Goal: Task Accomplishment & Management: Complete application form

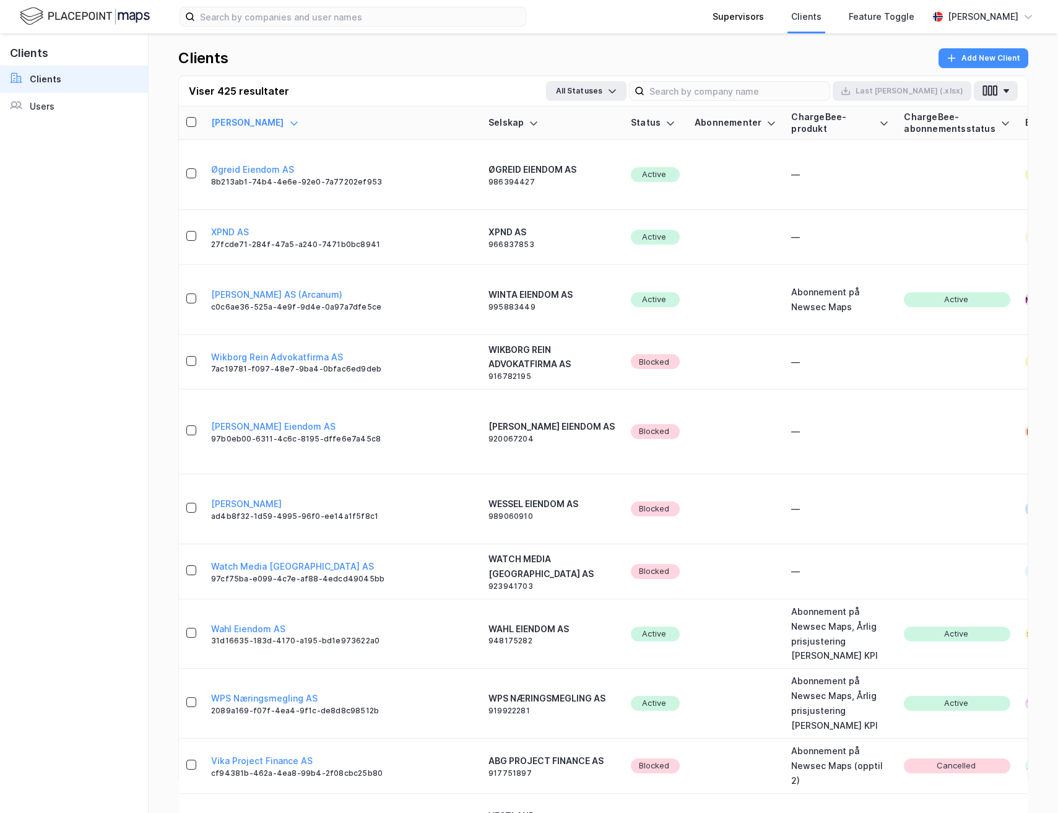
click at [734, 29] on div "Supervisors" at bounding box center [738, 16] width 79 height 33
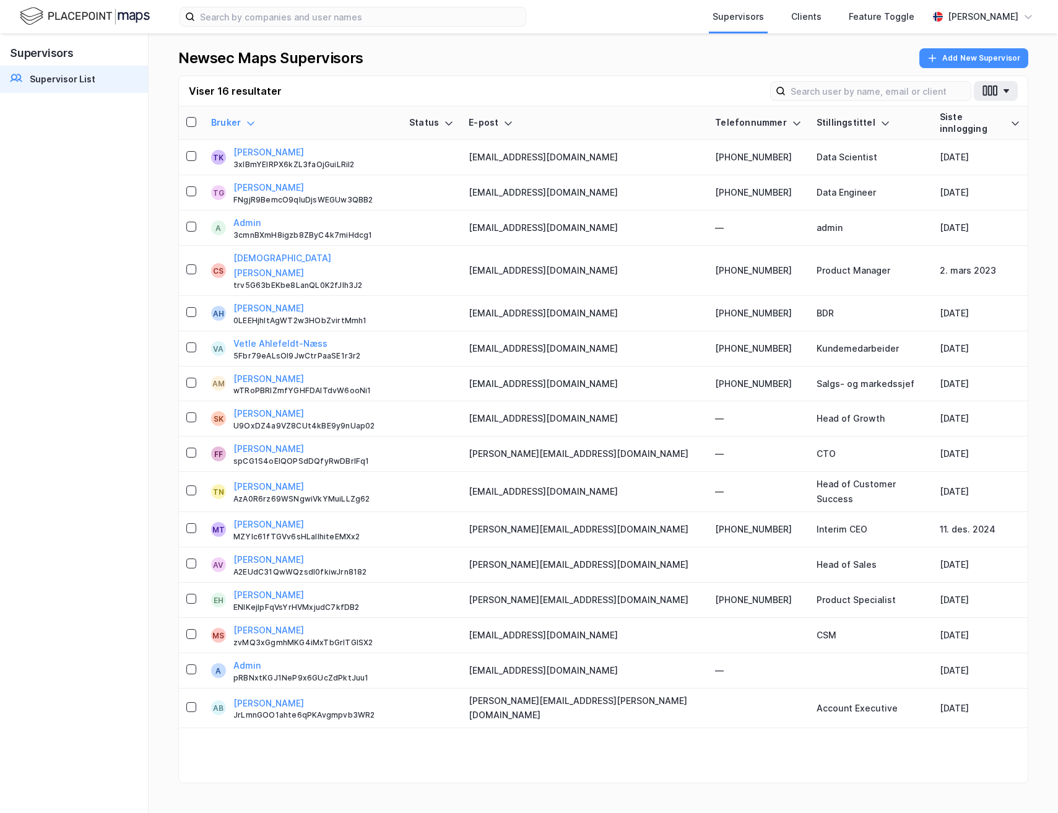
click at [932, 106] on th "Siste innlogging" at bounding box center [979, 122] width 95 height 33
click at [906, 99] on input at bounding box center [877, 91] width 185 height 19
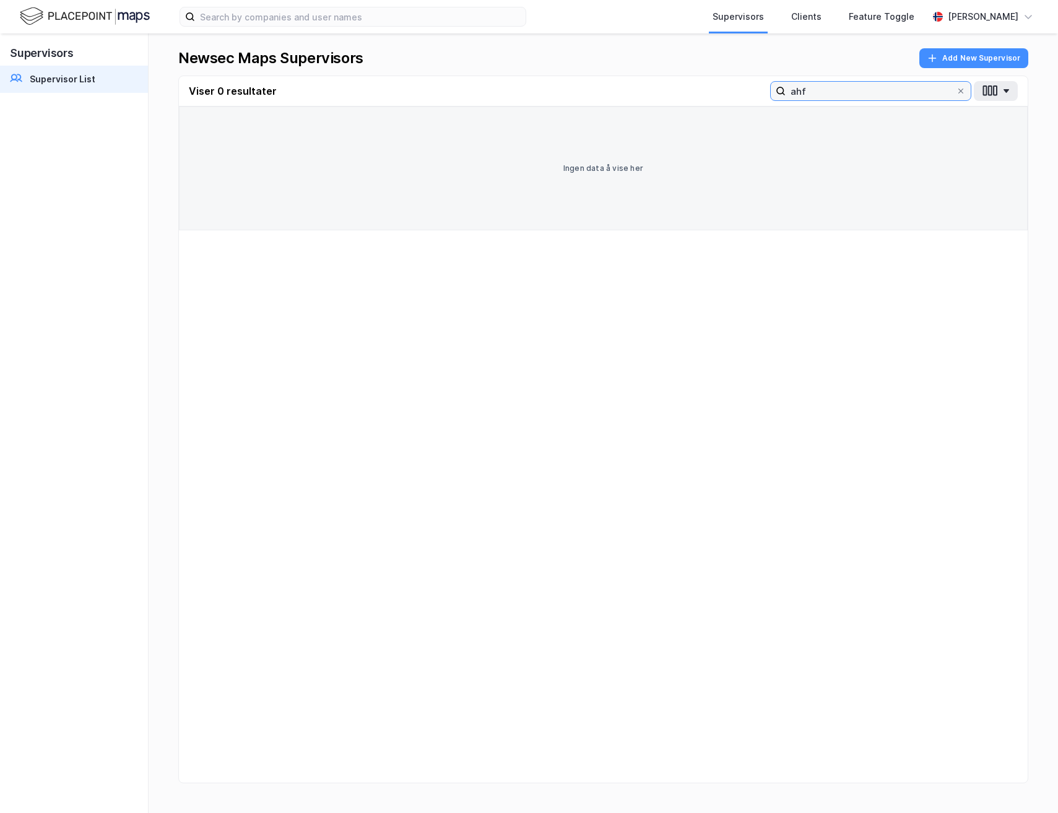
type input "ahf"
click at [102, 14] on img at bounding box center [85, 17] width 130 height 22
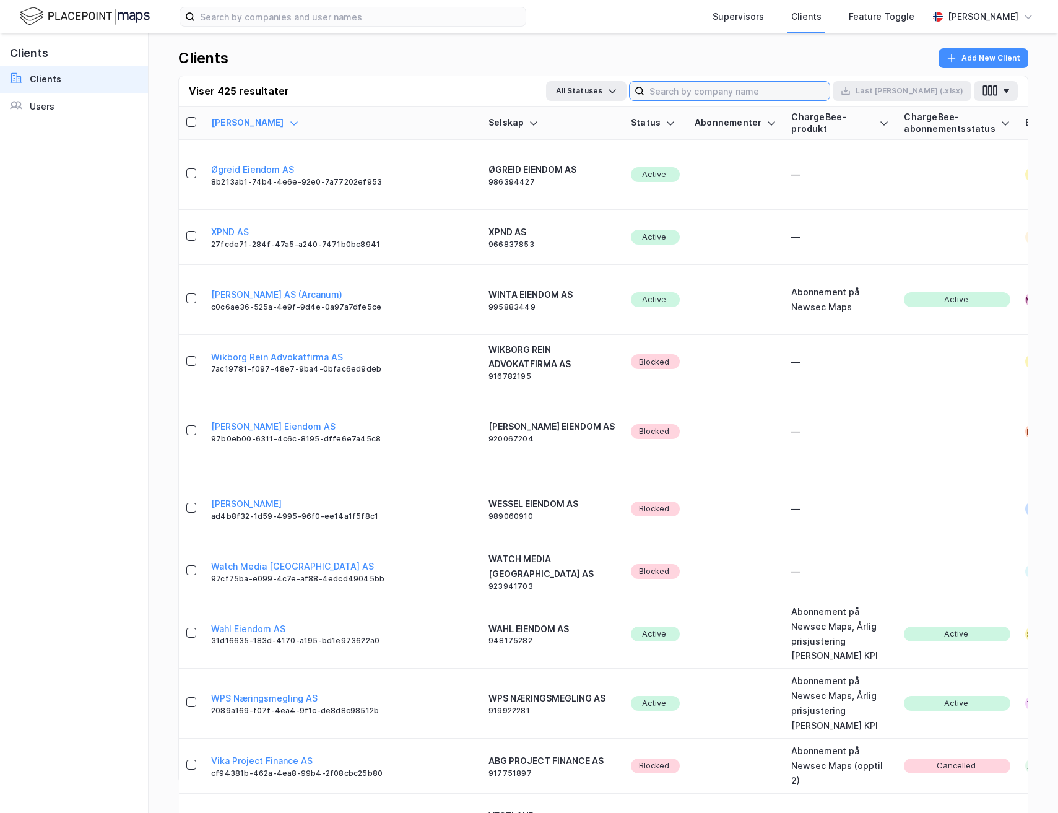
click at [803, 87] on input at bounding box center [736, 91] width 185 height 19
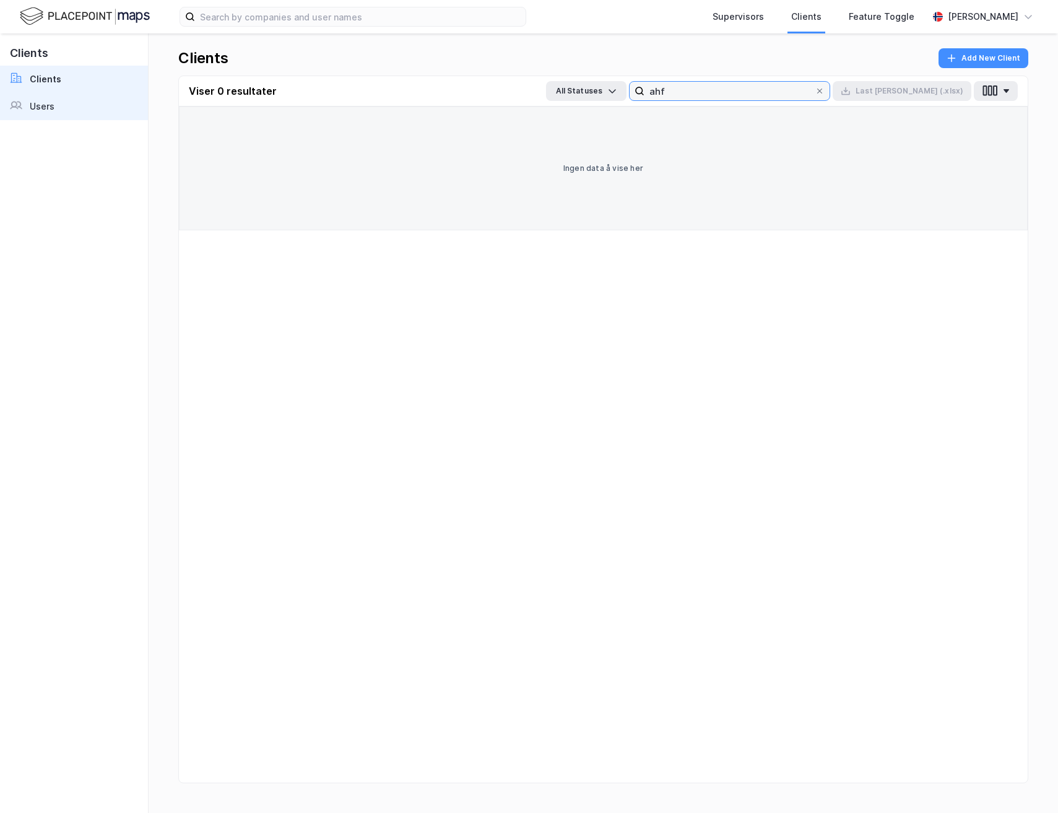
type input "ahf"
click at [118, 105] on link "Users" at bounding box center [74, 106] width 148 height 27
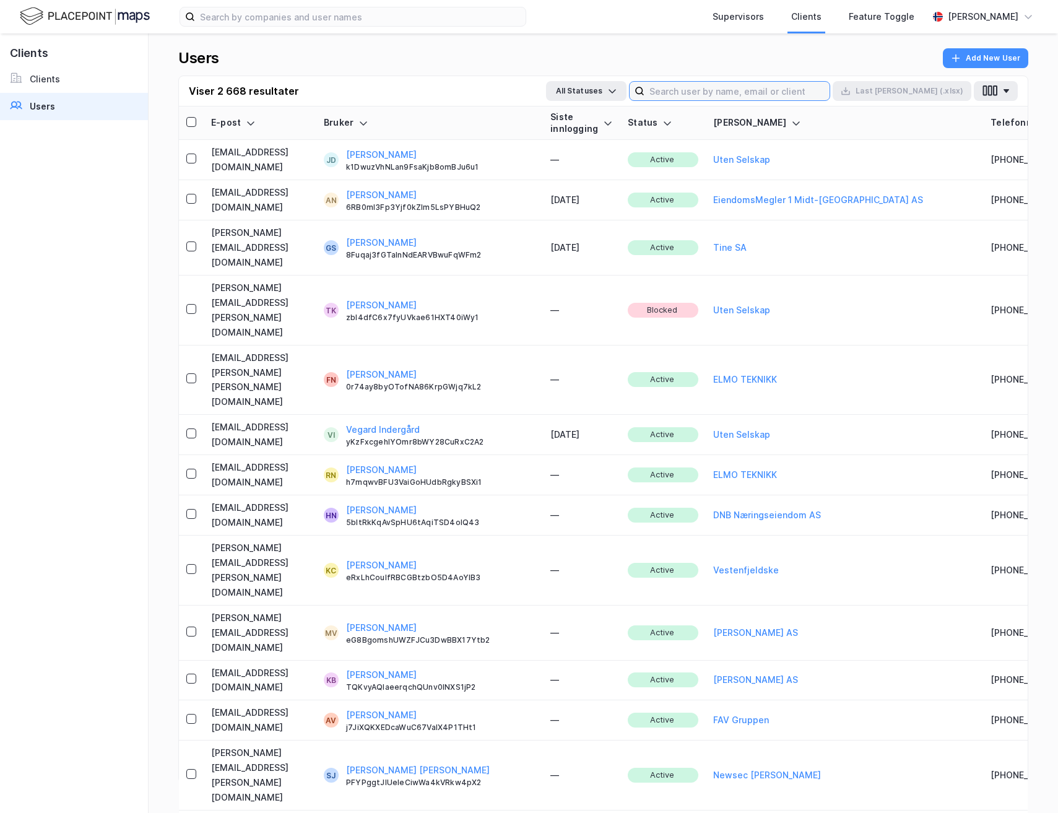
click at [741, 86] on input at bounding box center [736, 91] width 185 height 19
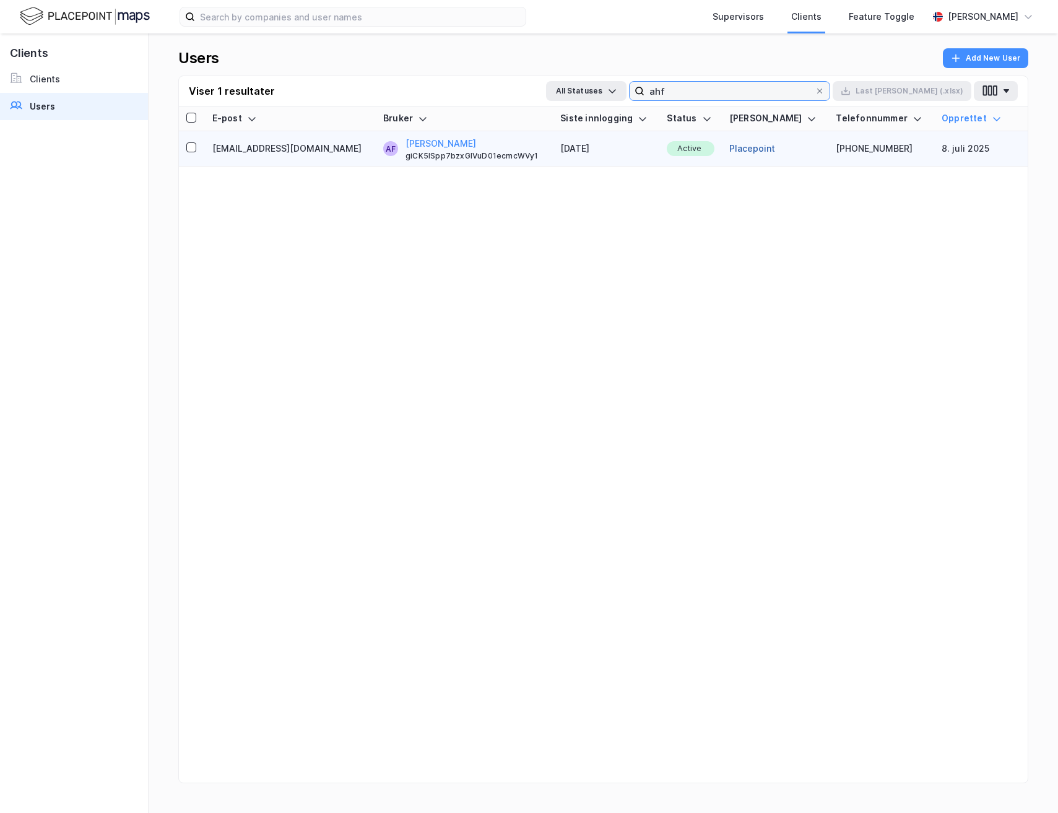
type input "ahf"
click at [748, 149] on button "Placepoint" at bounding box center [752, 148] width 46 height 15
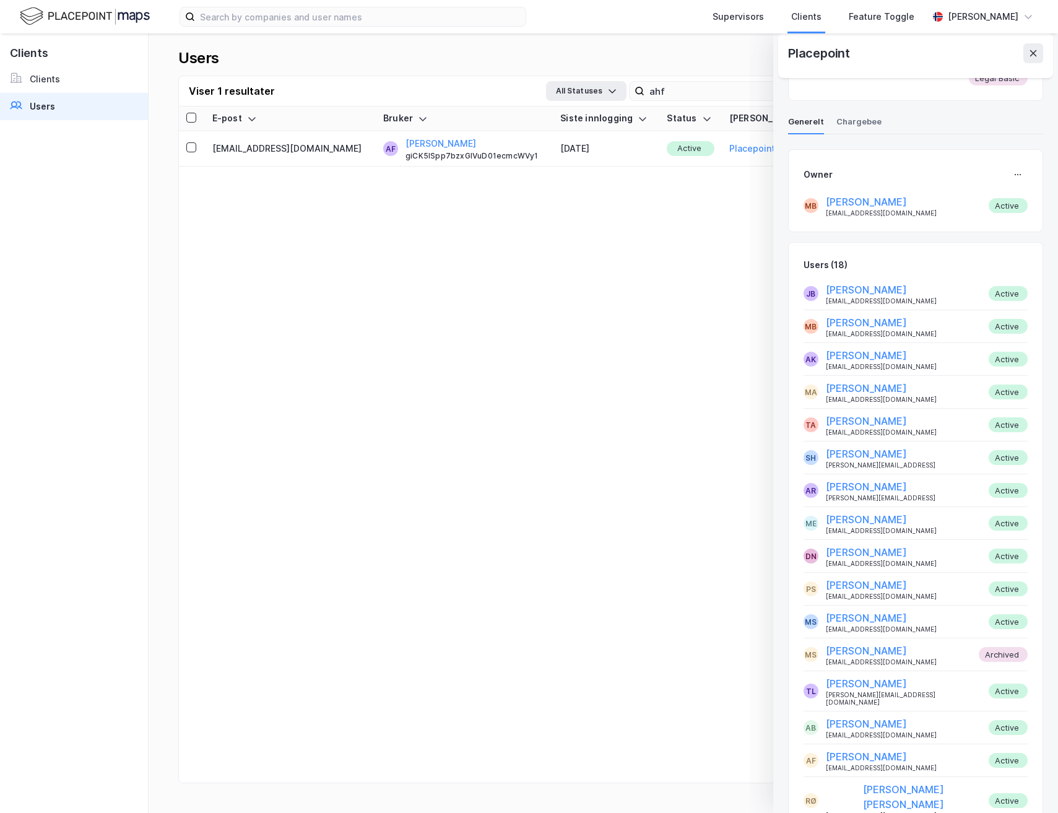
scroll to position [467, 0]
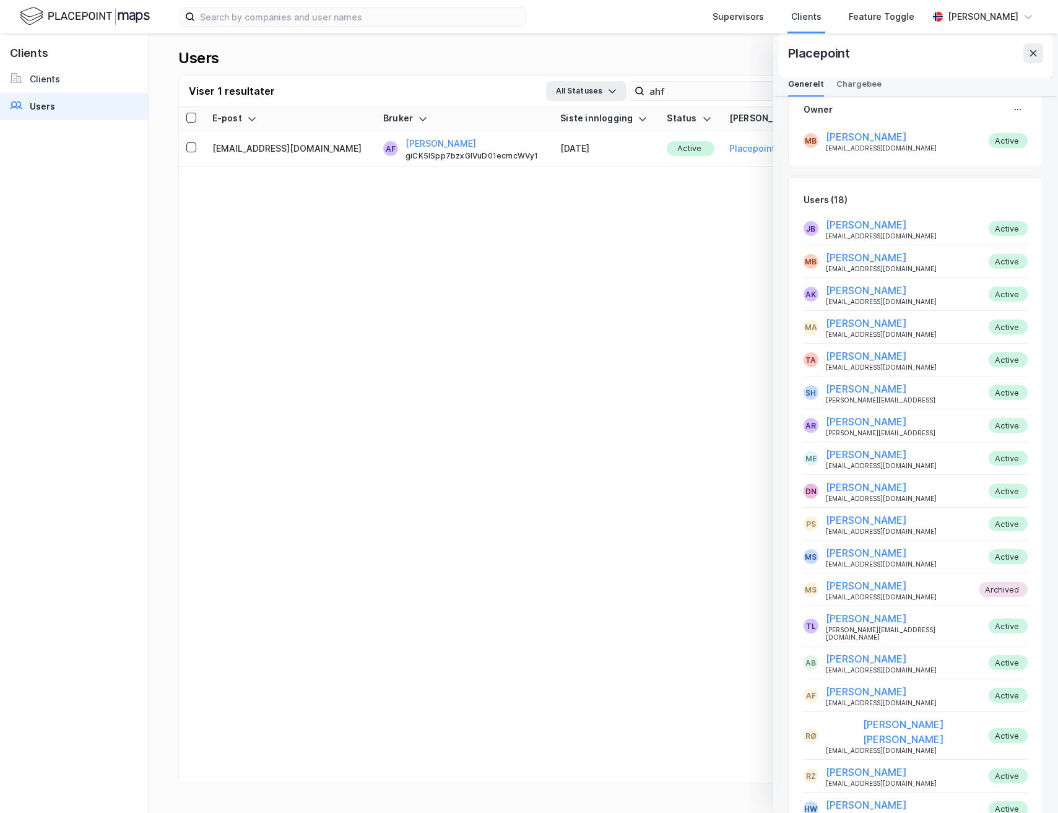
click at [615, 307] on div "E-post Bruker Siste innlogging Status [PERSON_NAME] Telefonnummer Opprettet [EM…" at bounding box center [603, 459] width 849 height 706
click at [1028, 48] on icon at bounding box center [1033, 53] width 10 height 10
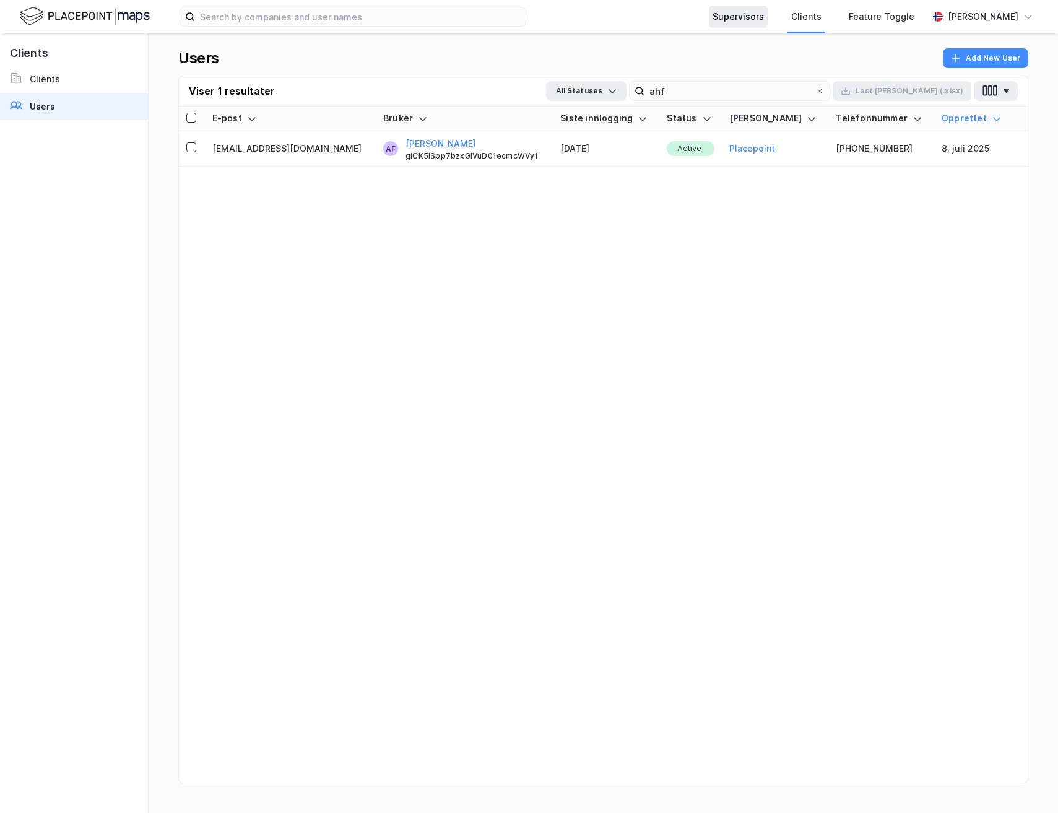
click at [743, 19] on div "Supervisors" at bounding box center [737, 16] width 51 height 15
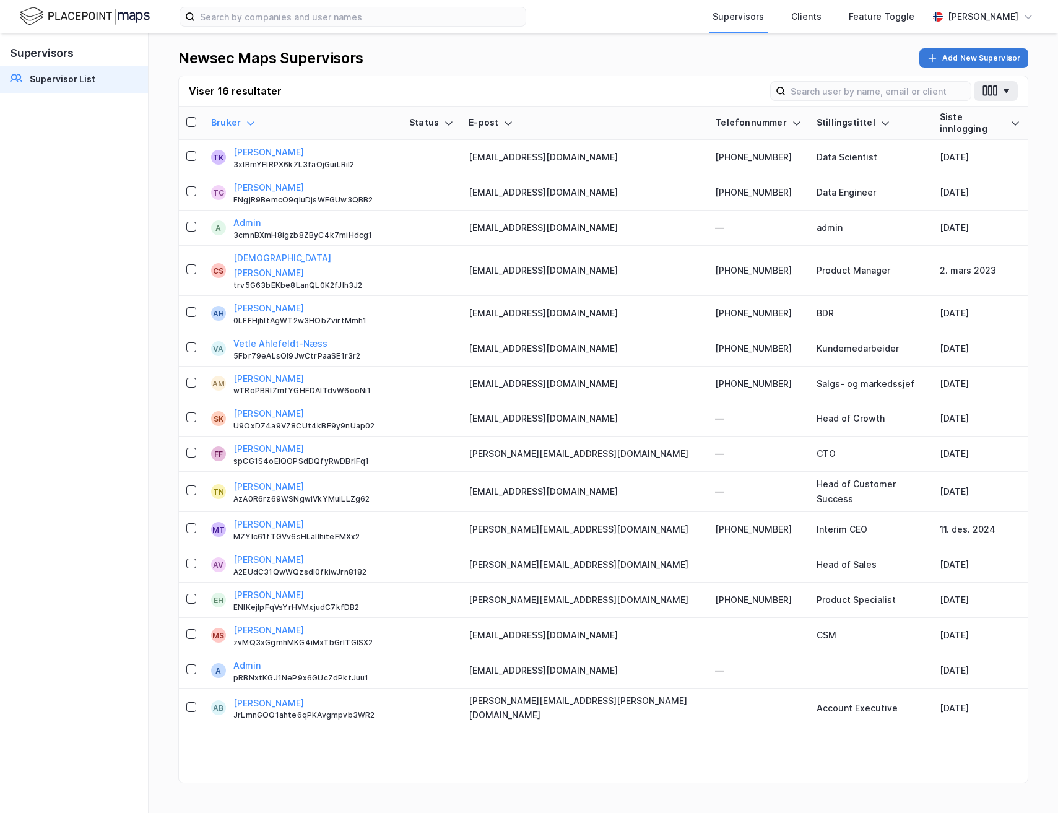
click at [977, 62] on button "Add New Supervisor" at bounding box center [973, 58] width 109 height 20
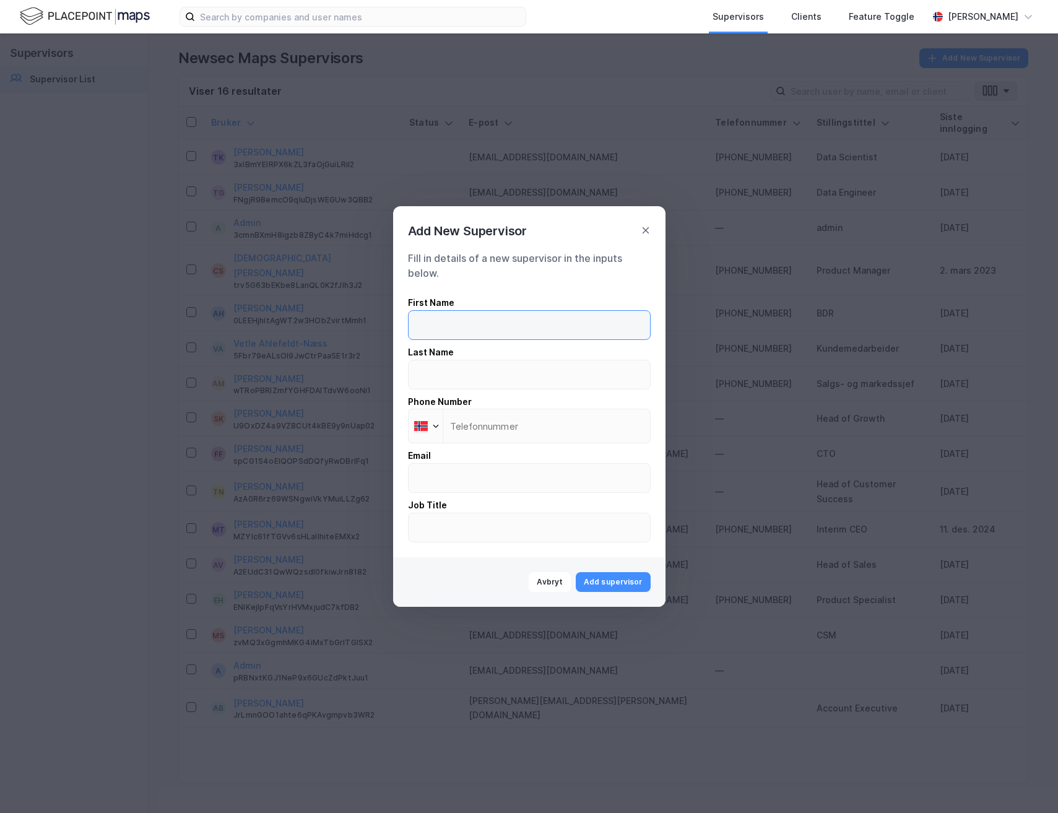
click at [450, 328] on input "text" at bounding box center [529, 325] width 241 height 28
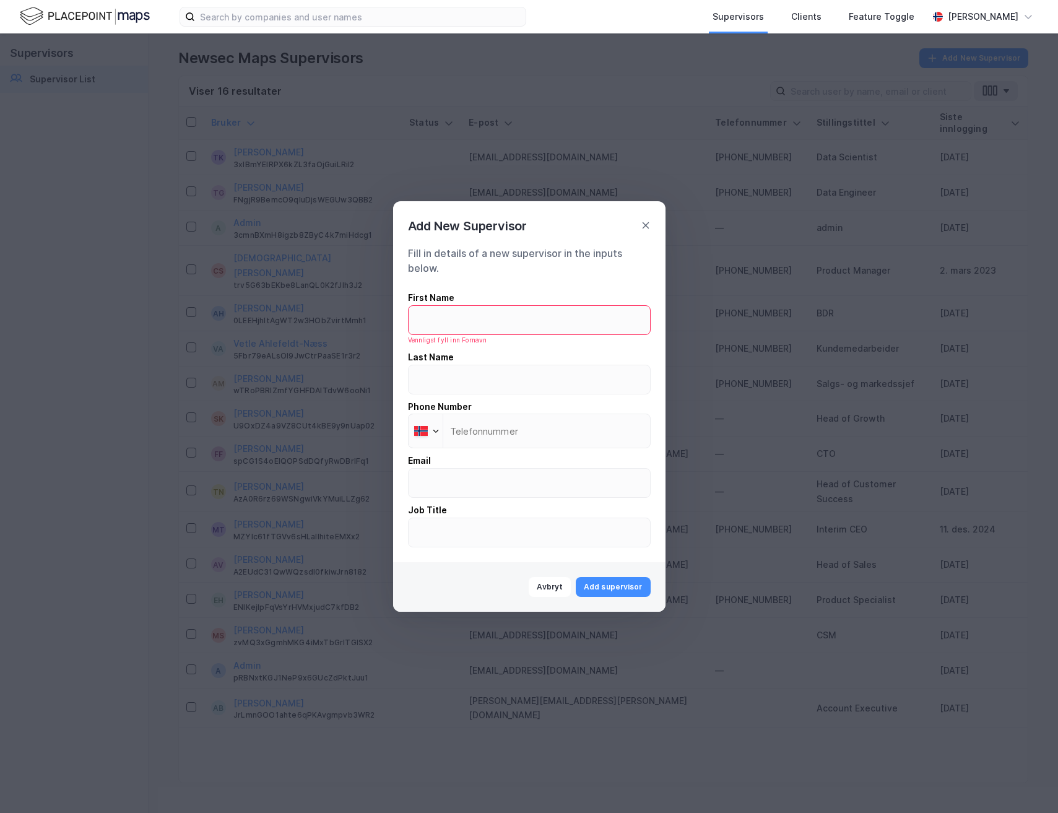
click at [643, 233] on div "Add New Supervisor" at bounding box center [529, 218] width 272 height 35
click at [648, 222] on icon at bounding box center [645, 225] width 7 height 7
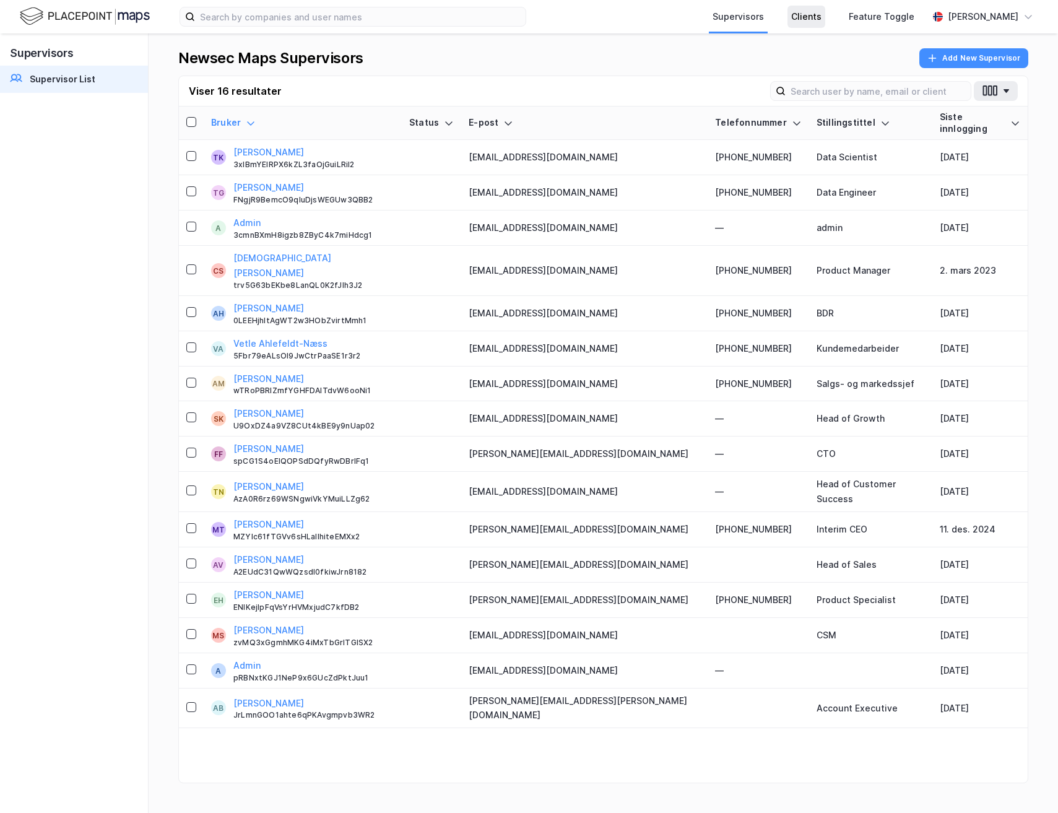
click at [813, 12] on div "Clients" at bounding box center [806, 16] width 30 height 15
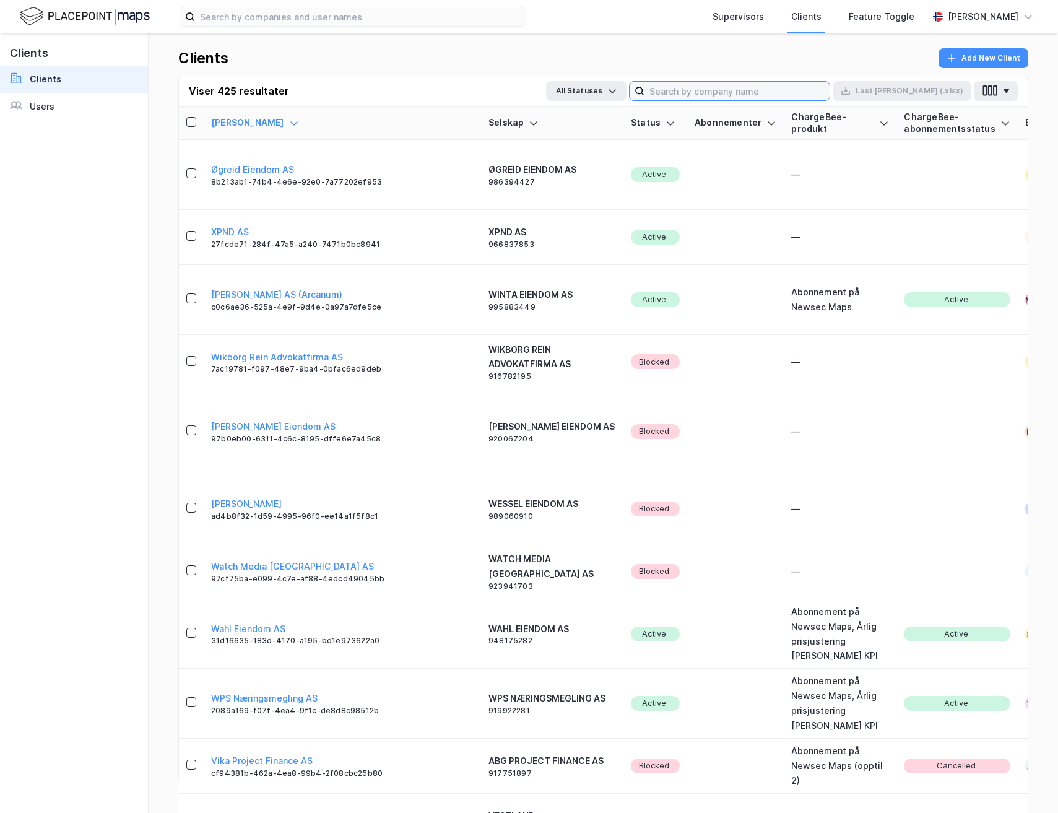
click at [759, 89] on input at bounding box center [736, 91] width 185 height 19
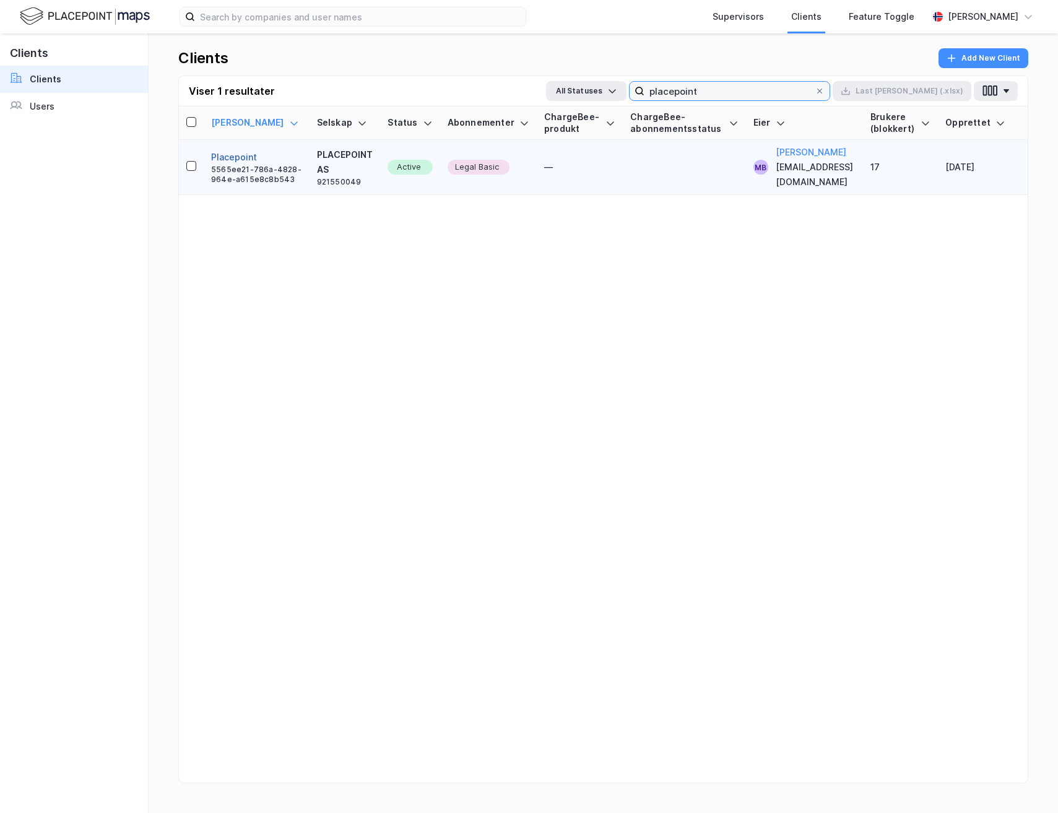
type input "placepoint"
click at [225, 154] on button "Placepoint" at bounding box center [234, 157] width 46 height 15
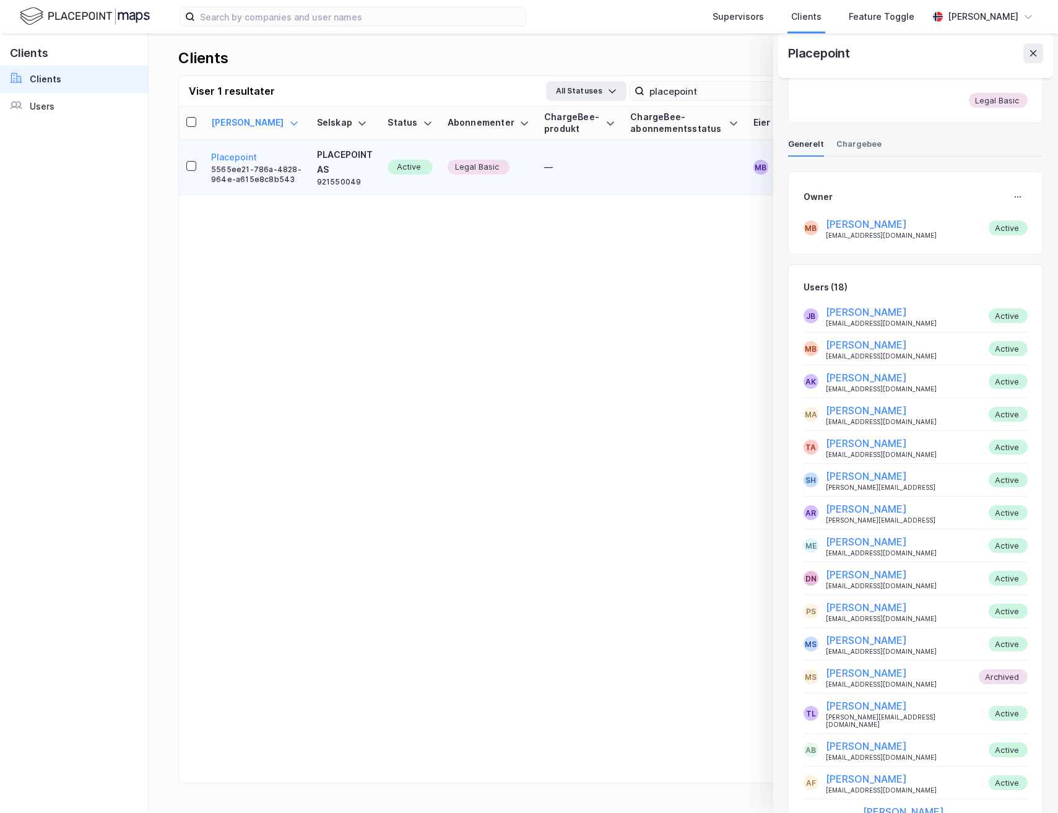
scroll to position [467, 0]
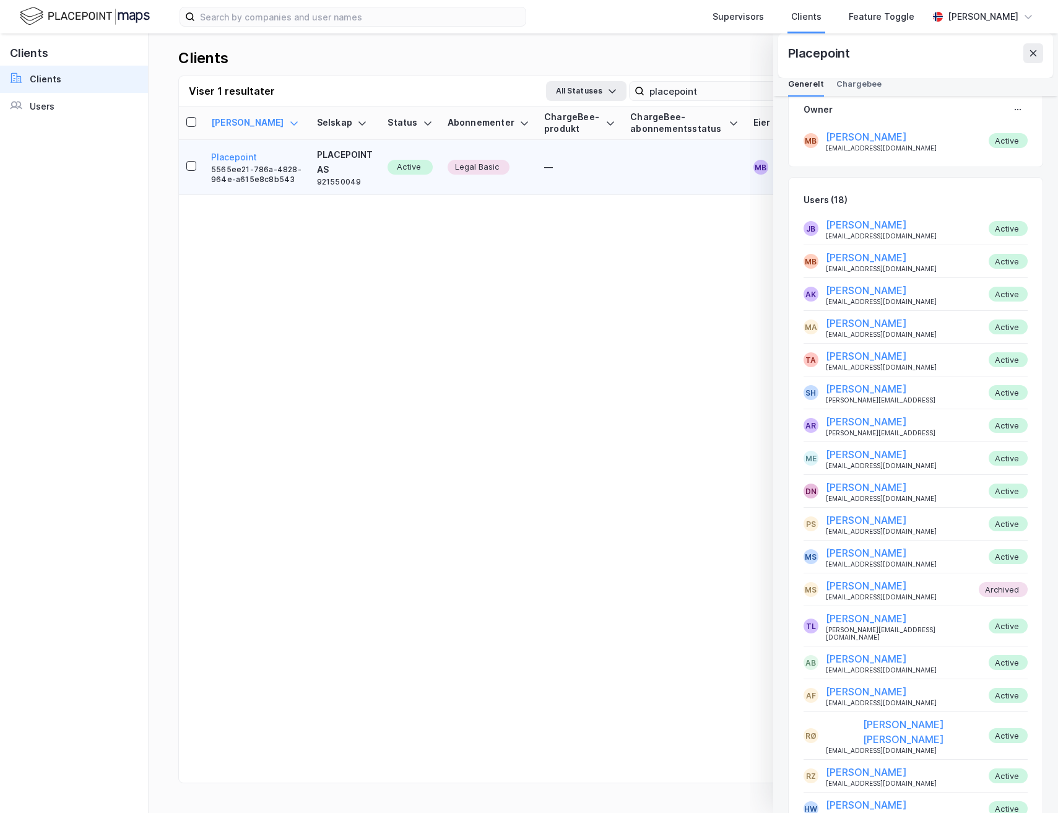
click at [888, 568] on div at bounding box center [915, 571] width 224 height 6
click at [894, 684] on button "[PERSON_NAME]" at bounding box center [866, 691] width 81 height 15
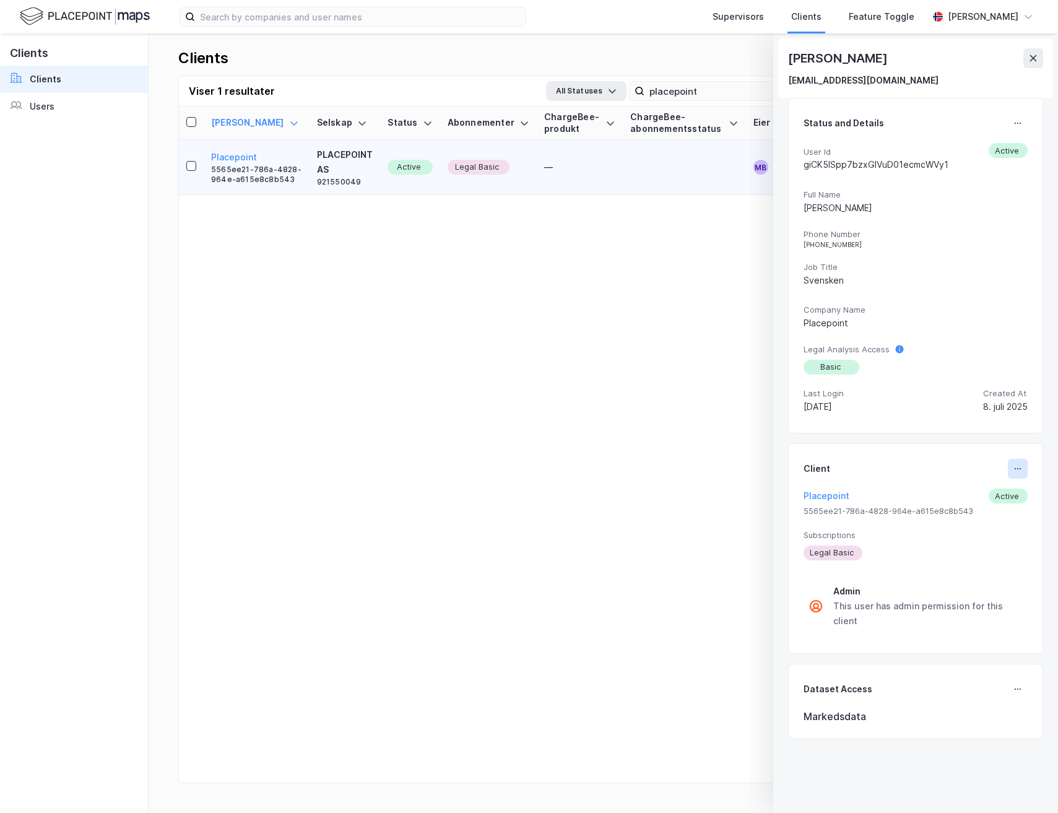
click at [1018, 468] on icon at bounding box center [1017, 468] width 1 height 1
click at [883, 614] on div "Admin This user has admin permission for this client" at bounding box center [915, 606] width 224 height 64
click at [874, 604] on div "This user has admin permission for this client" at bounding box center [927, 614] width 189 height 30
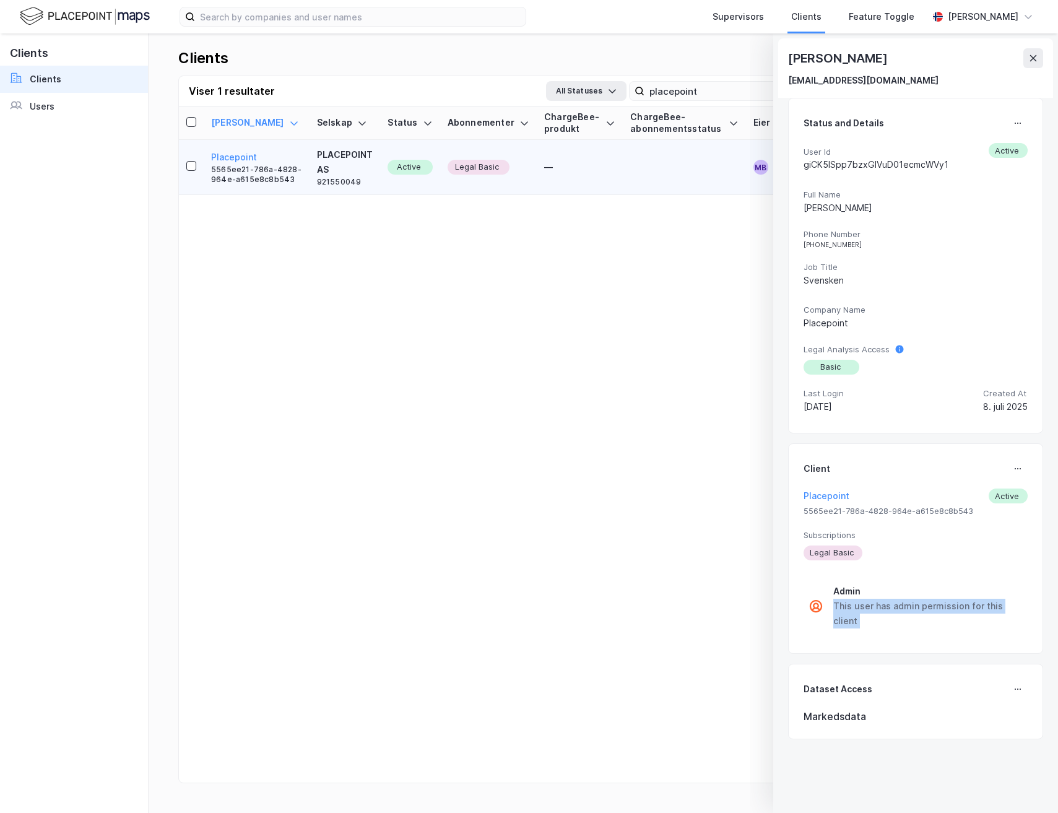
click at [874, 604] on div "This user has admin permission for this client" at bounding box center [927, 614] width 189 height 30
click at [878, 602] on div "This user has admin permission for this client" at bounding box center [927, 614] width 189 height 30
click at [878, 601] on div "This user has admin permission for this client" at bounding box center [927, 614] width 189 height 30
click at [740, 14] on div "Supervisors" at bounding box center [737, 16] width 51 height 15
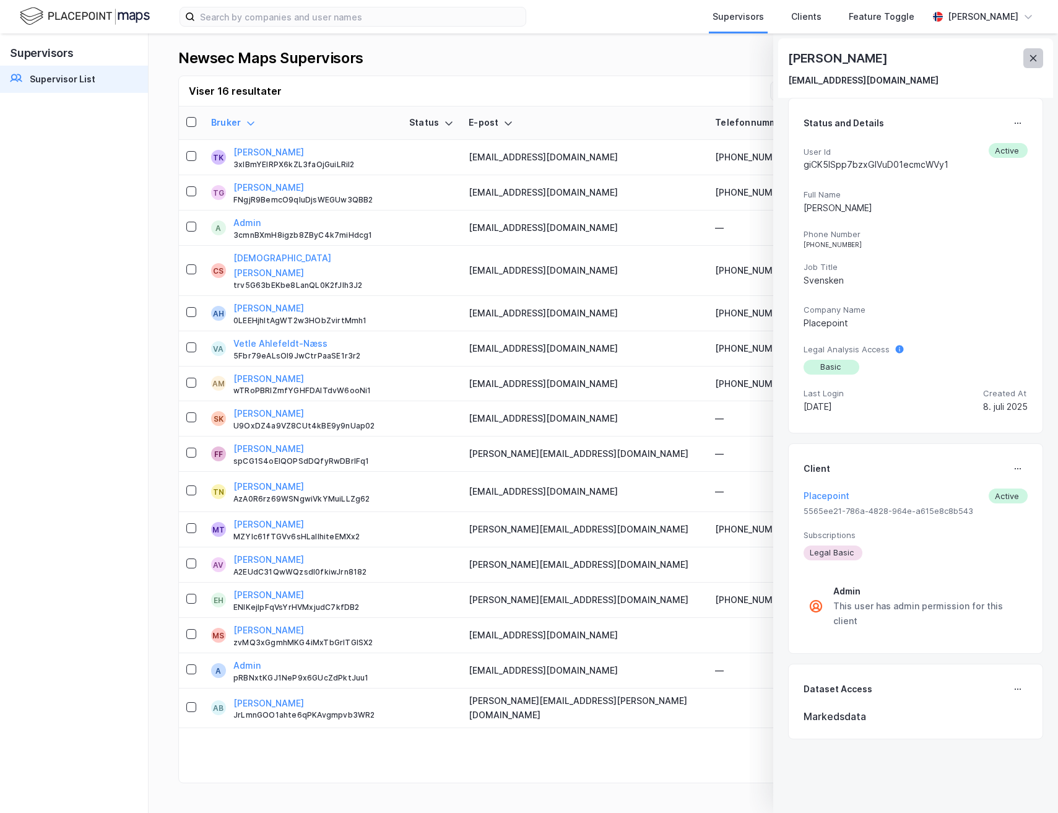
click at [1026, 61] on button at bounding box center [1033, 58] width 20 height 20
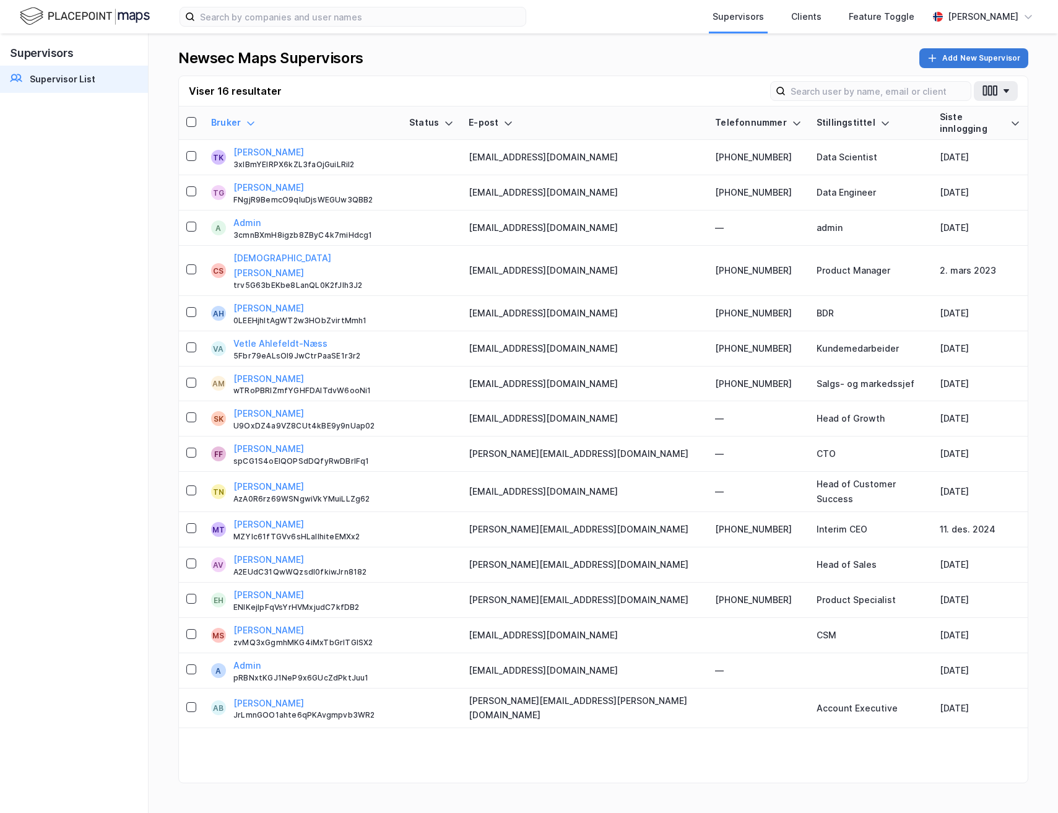
click at [961, 58] on button "Add New Supervisor" at bounding box center [973, 58] width 109 height 20
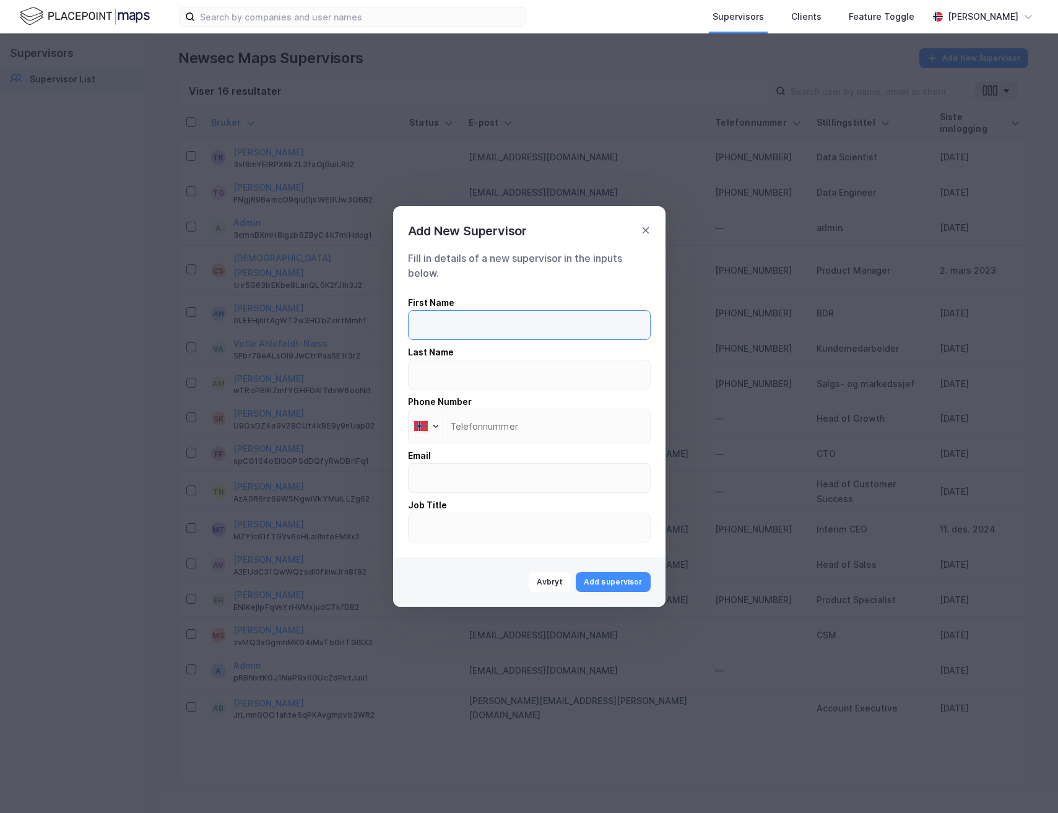
click at [469, 323] on input "text" at bounding box center [529, 325] width 241 height 28
type input "[PERSON_NAME]"
type input "Flinting"
click at [469, 469] on input "email" at bounding box center [529, 478] width 241 height 28
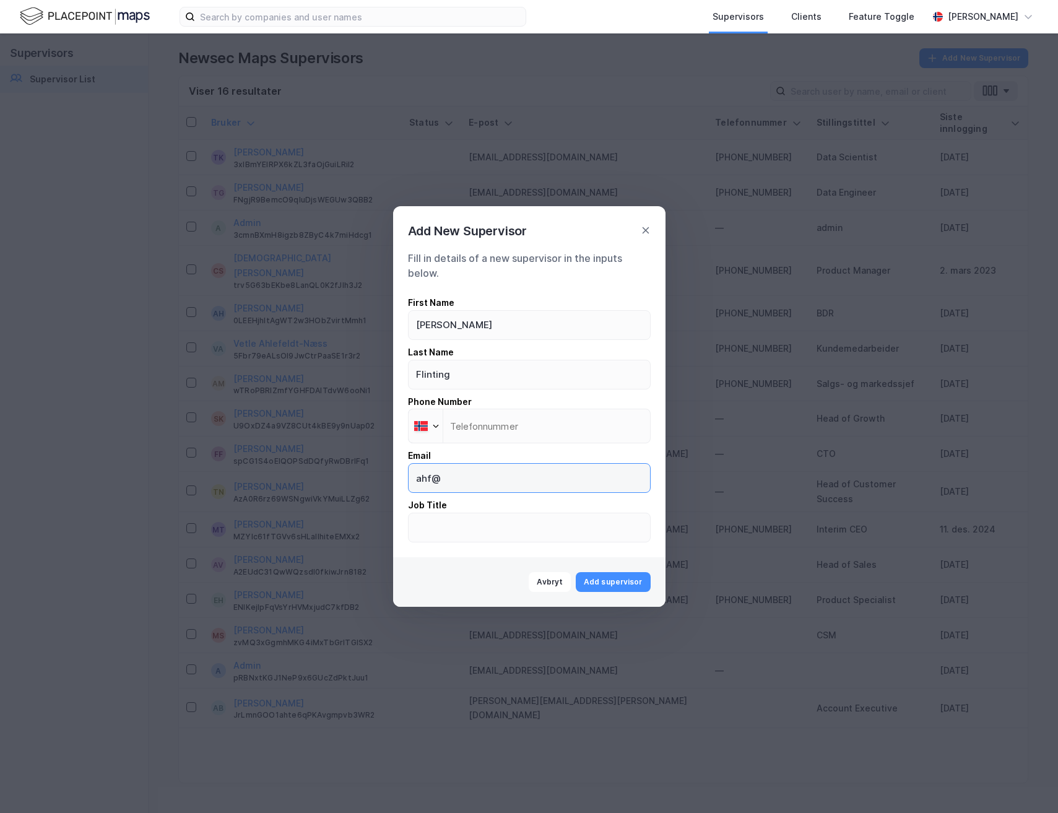
type input "[EMAIL_ADDRESS][DOMAIN_NAME]"
click at [606, 582] on button "Add supervisor" at bounding box center [613, 582] width 74 height 20
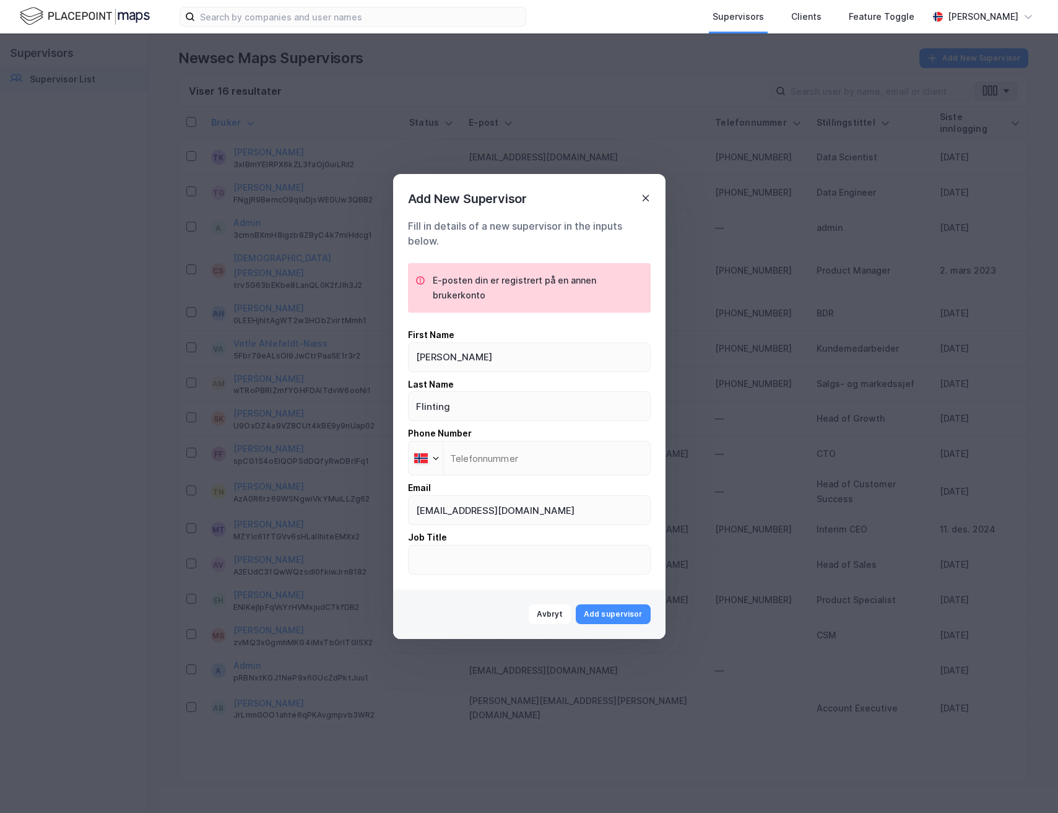
click at [642, 194] on icon at bounding box center [646, 198] width 10 height 10
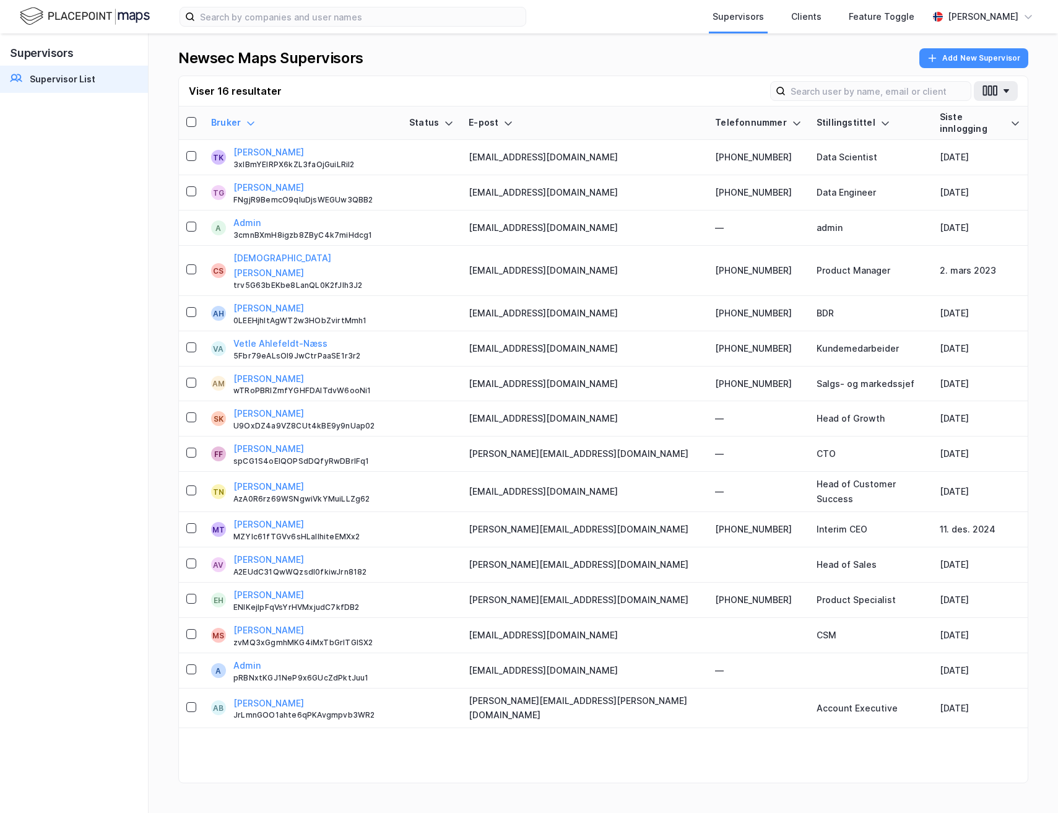
click at [123, 21] on img at bounding box center [85, 17] width 130 height 22
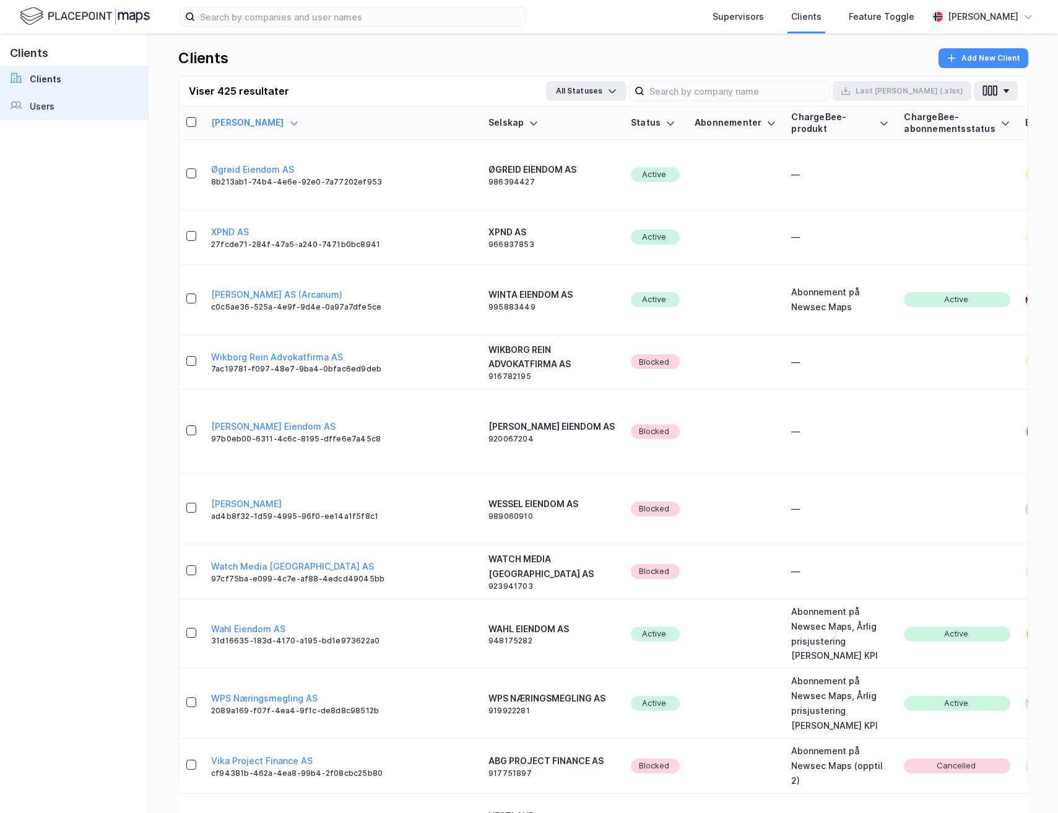
click at [61, 102] on link "Users" at bounding box center [74, 106] width 148 height 27
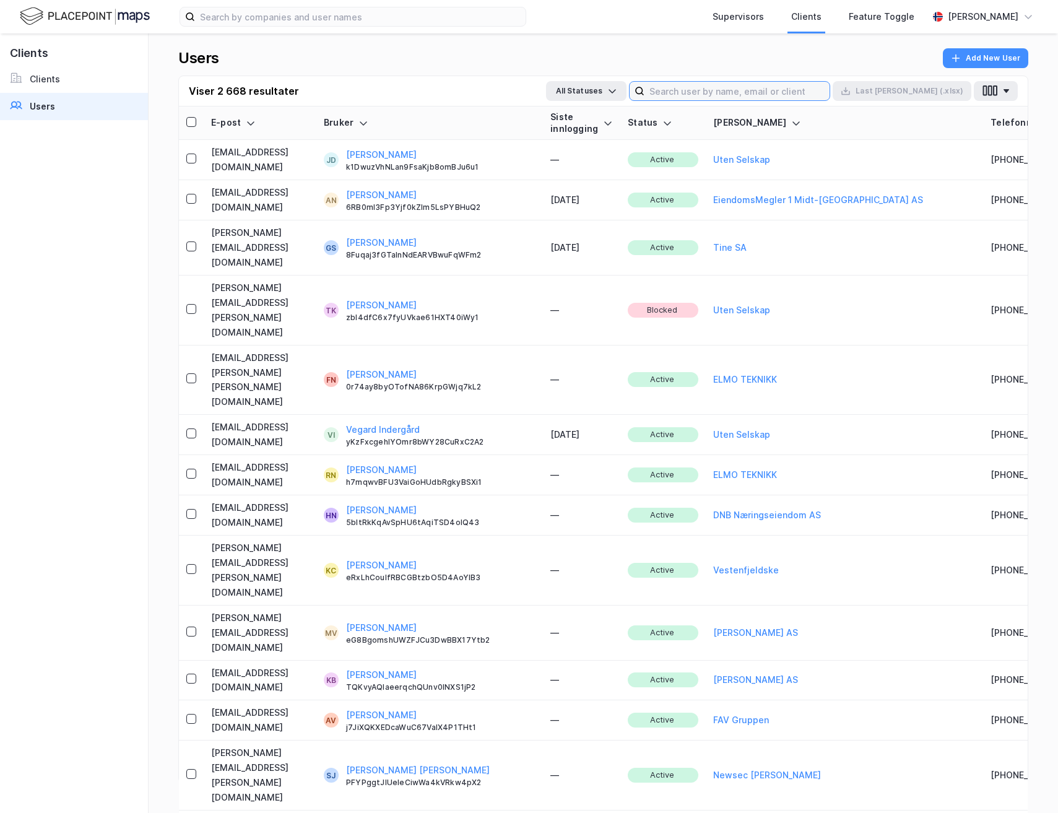
click at [774, 88] on input at bounding box center [736, 91] width 185 height 19
click at [703, 81] on label at bounding box center [729, 91] width 201 height 20
click at [703, 82] on input at bounding box center [736, 91] width 185 height 19
click at [734, 67] on div "Users Add New User" at bounding box center [603, 61] width 850 height 27
click at [737, 88] on input at bounding box center [736, 91] width 185 height 19
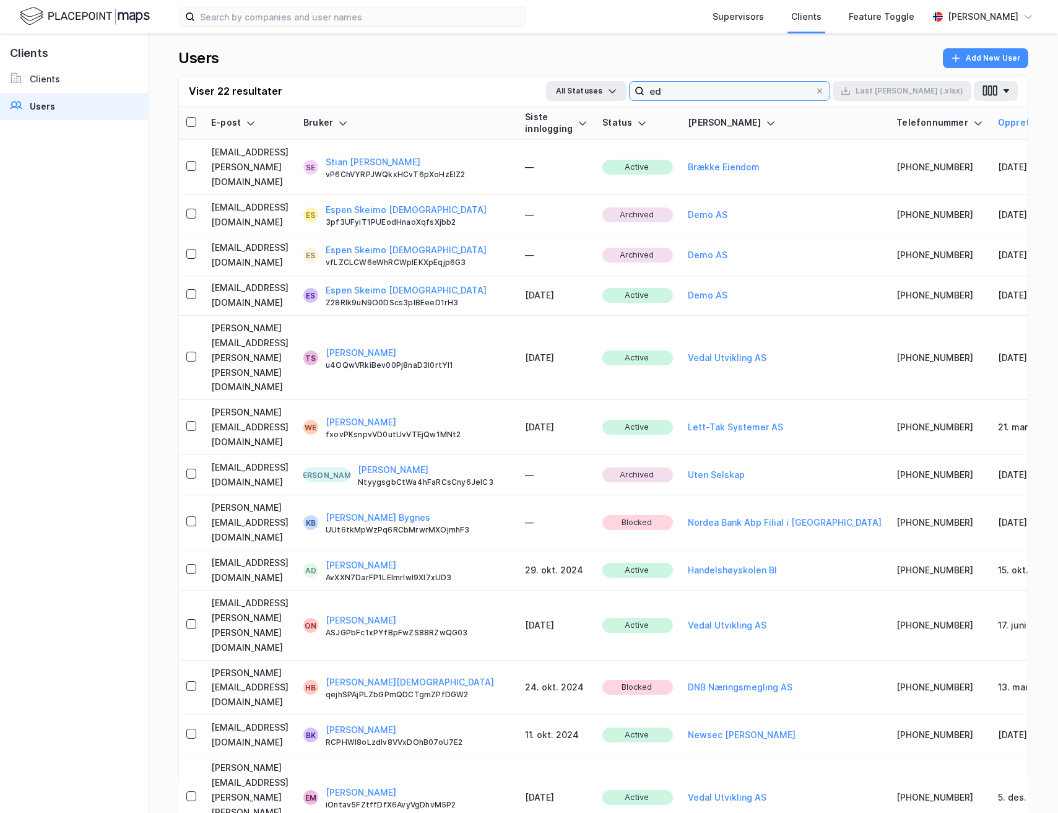
type input "e"
type input "g"
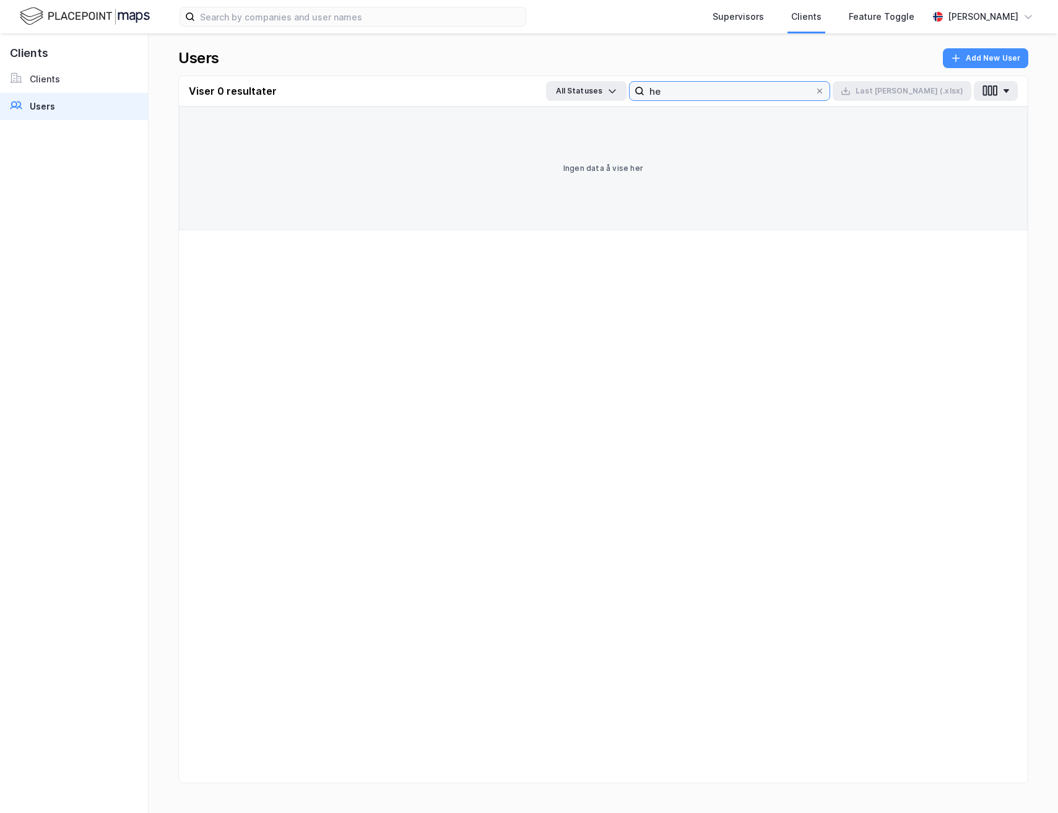
type input "h"
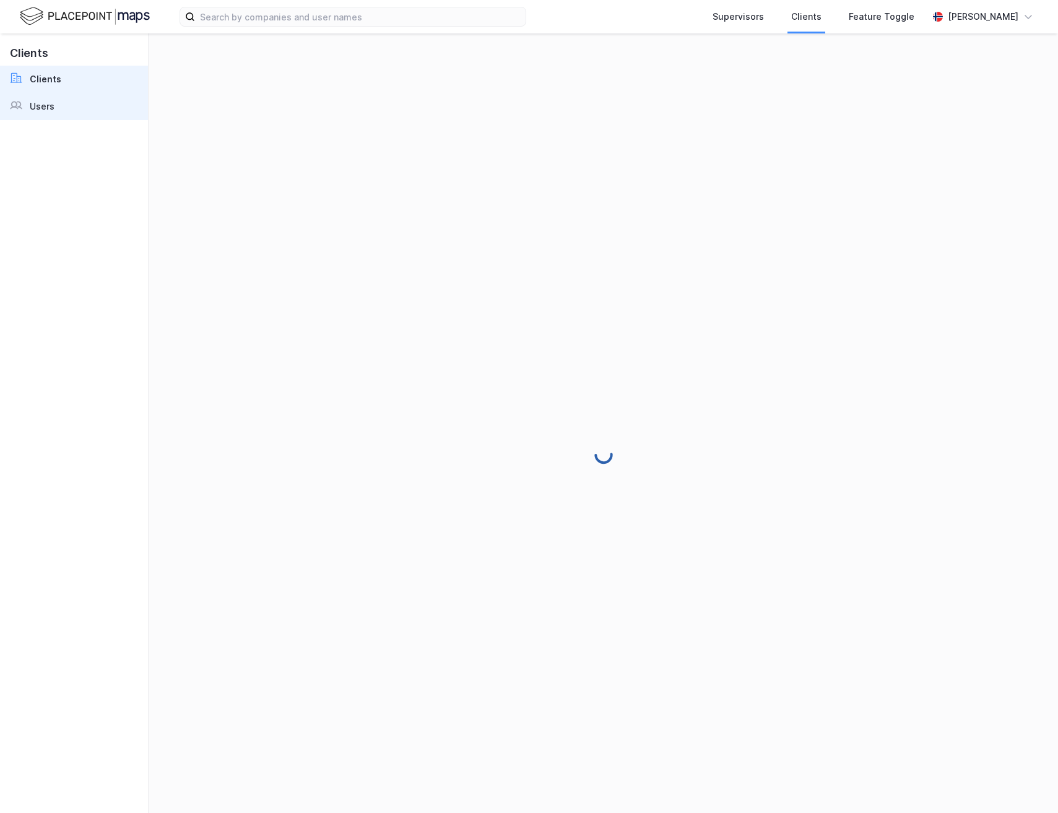
click at [32, 105] on div "Users" at bounding box center [42, 106] width 25 height 15
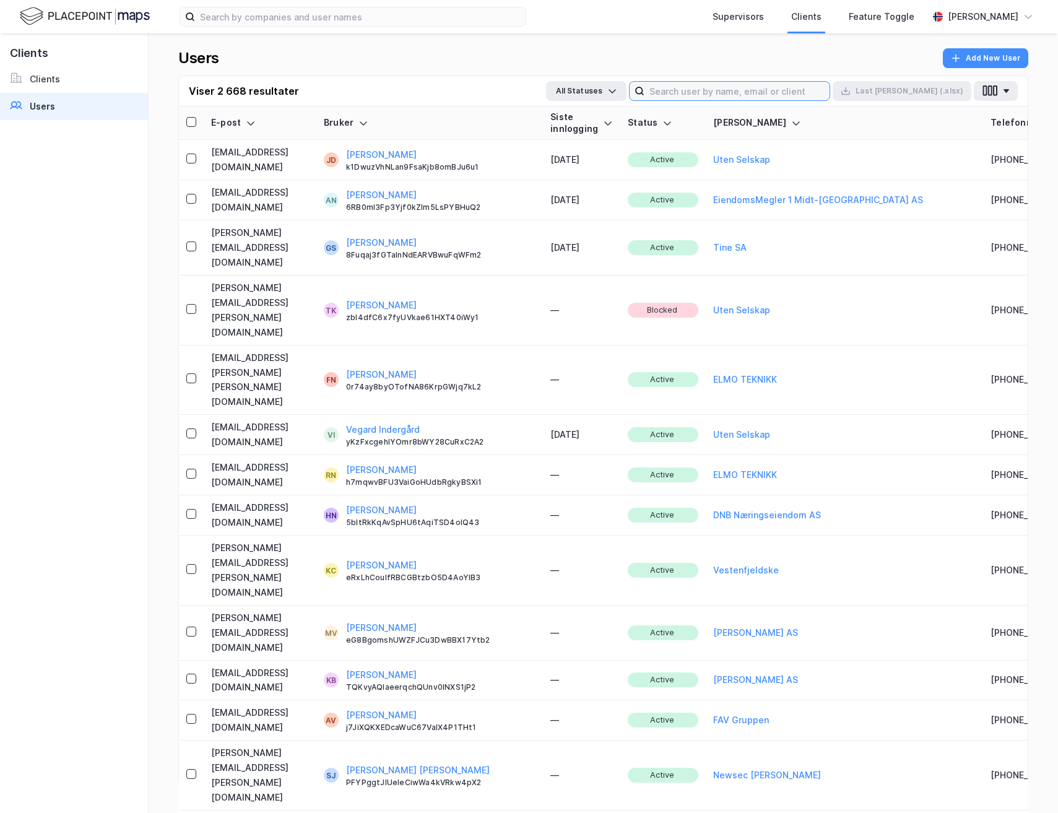
click at [829, 98] on input at bounding box center [736, 91] width 185 height 19
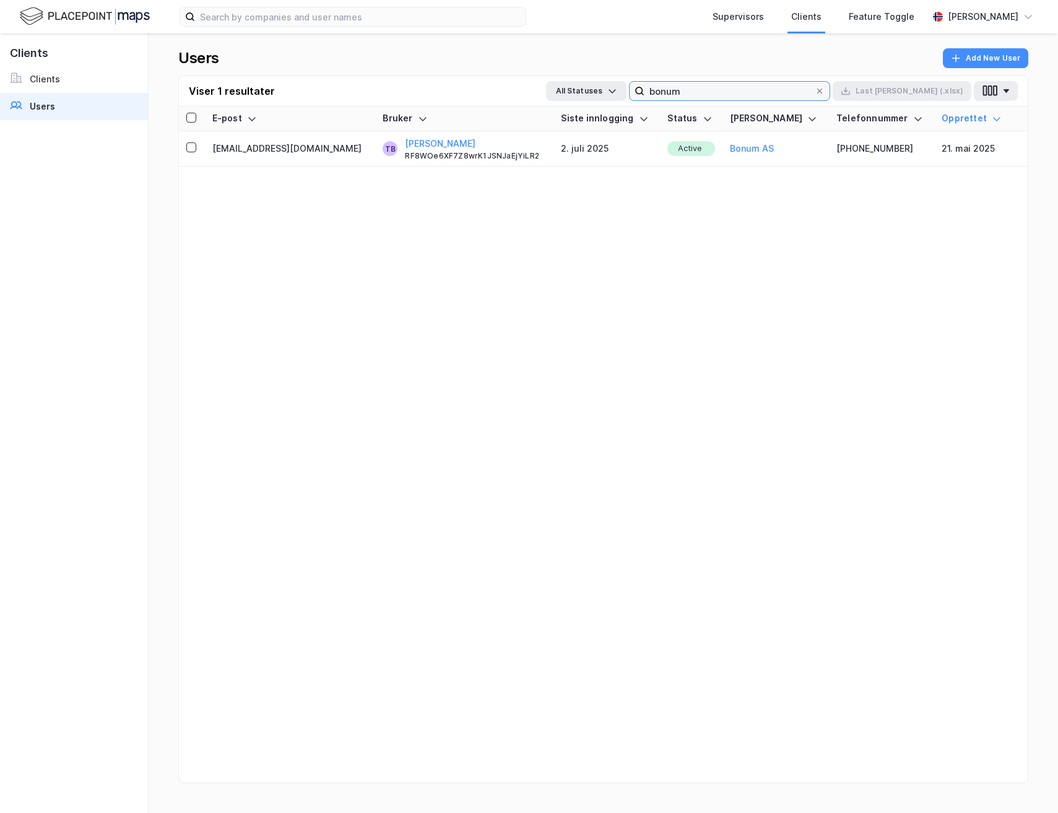
type input "bonum"
